Goal: Task Accomplishment & Management: Use online tool/utility

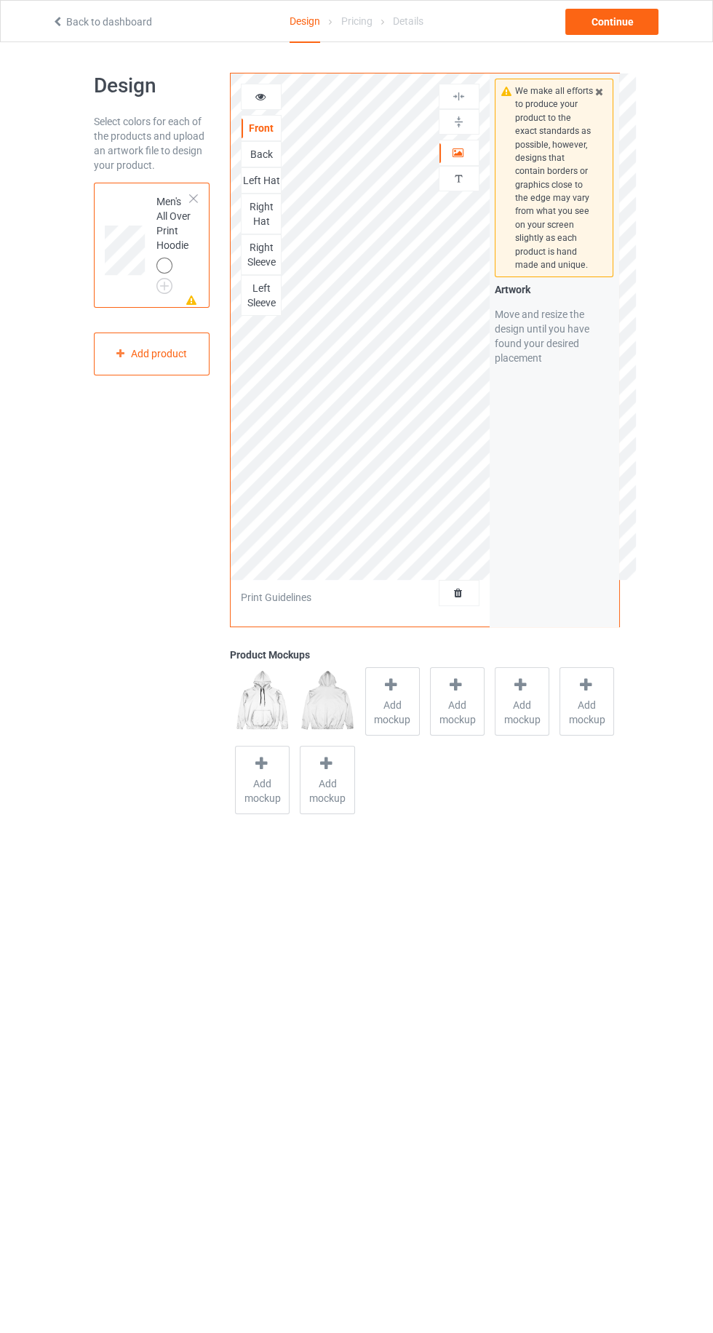
click at [81, 18] on link "Back to dashboard" at bounding box center [102, 22] width 100 height 12
click at [120, 309] on div "Missing artwork on 1 side(s) Men's All Over Print Hoodie Add product" at bounding box center [152, 279] width 116 height 193
click at [120, 353] on icon at bounding box center [120, 353] width 12 height 9
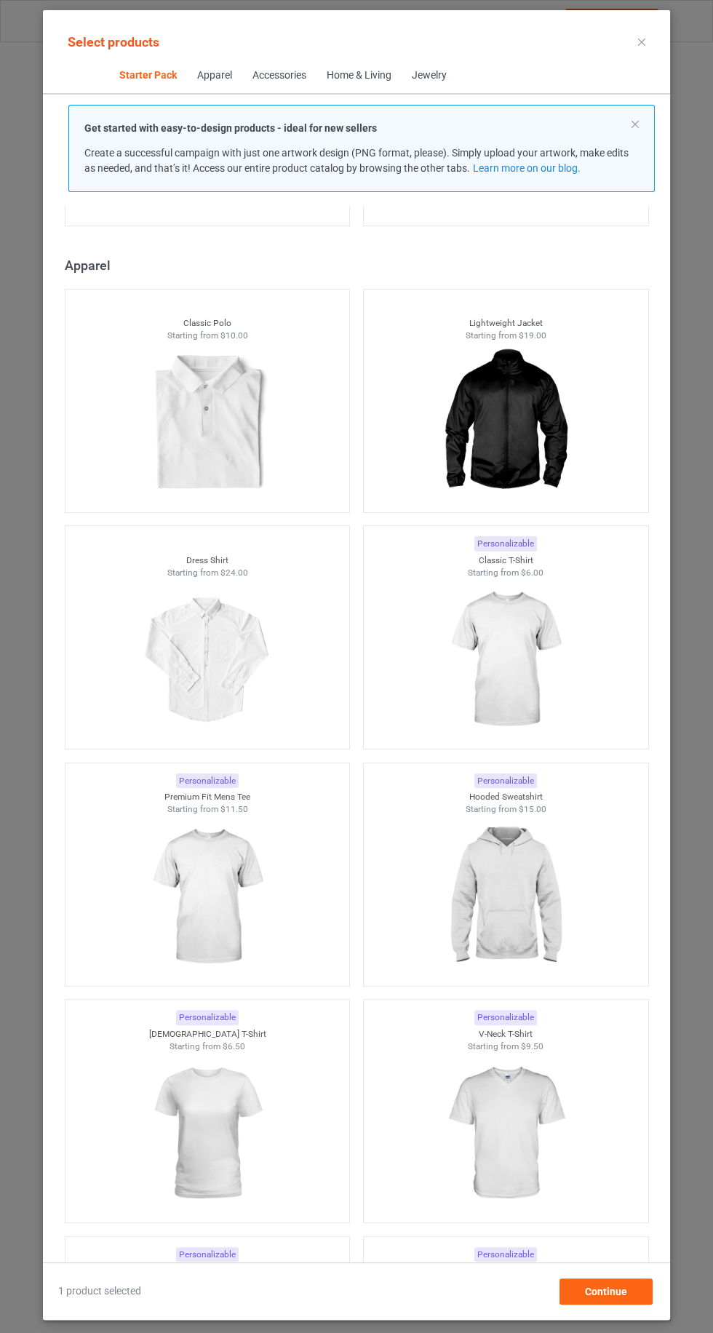
scroll to position [733, 0]
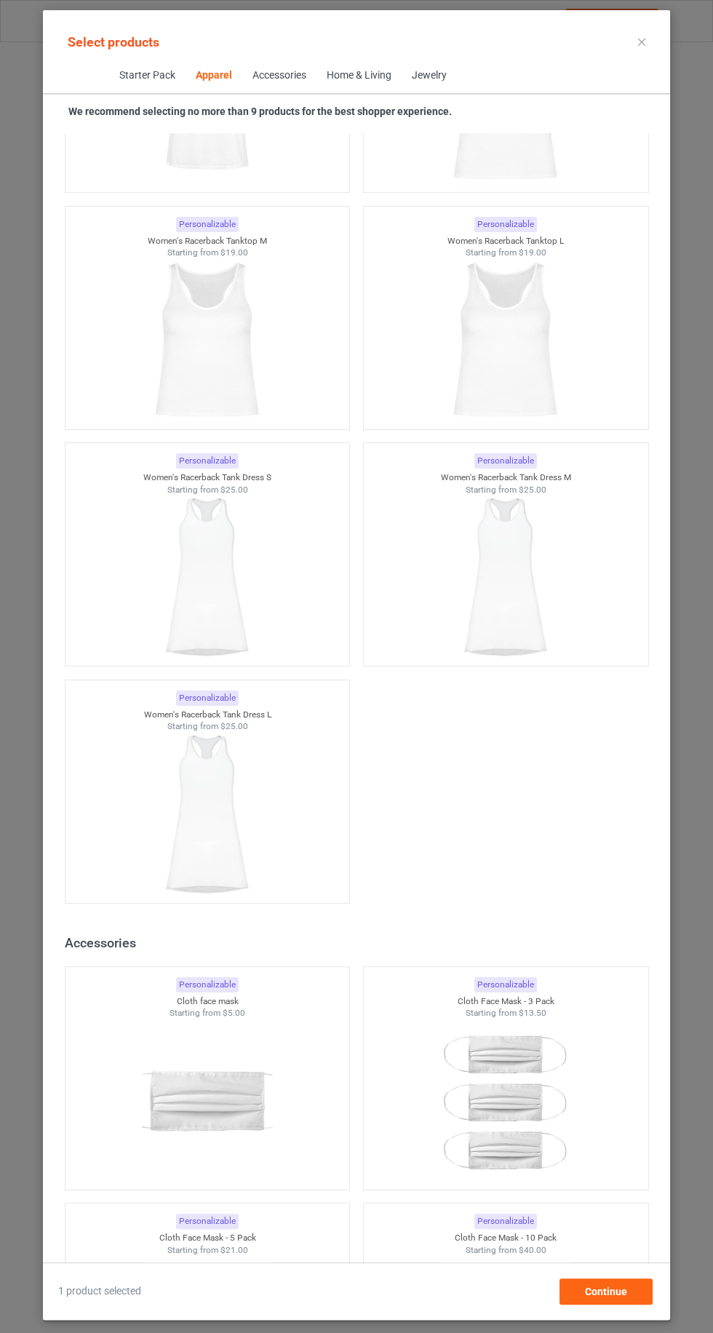
scroll to position [5247, 0]
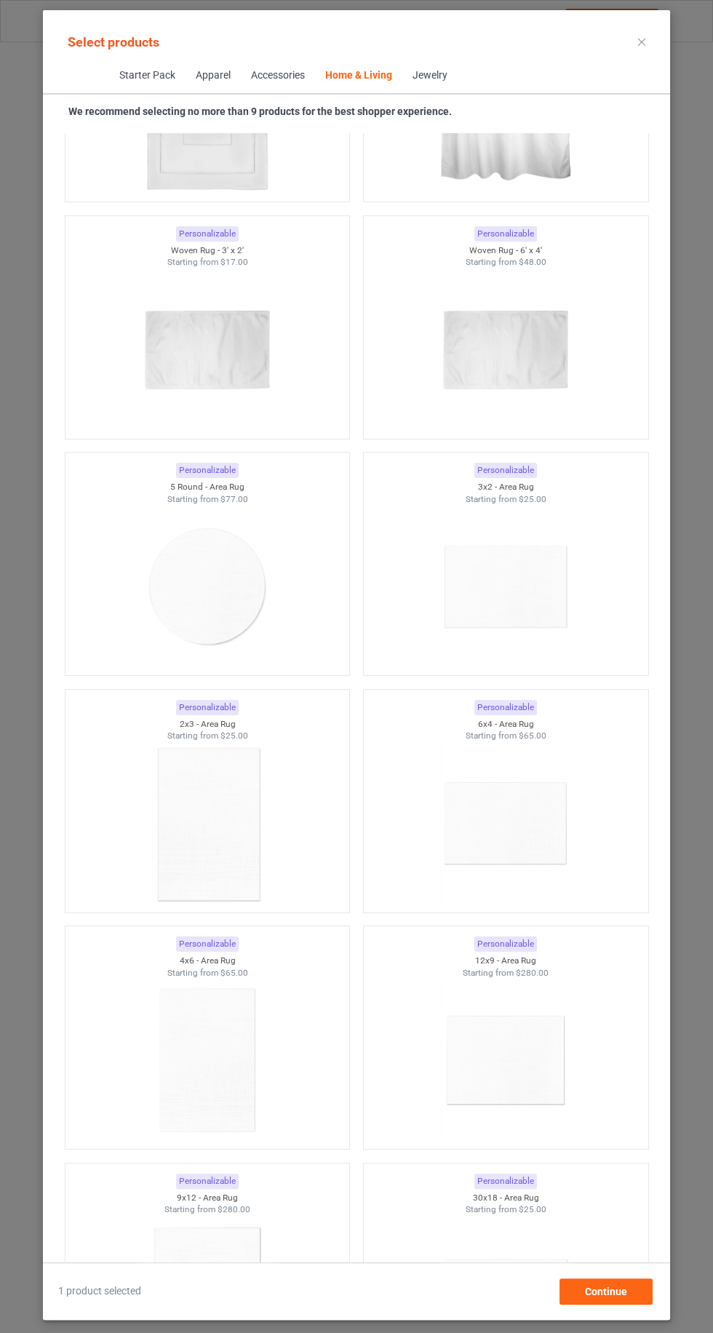
scroll to position [15748, 0]
